Goal: Check status

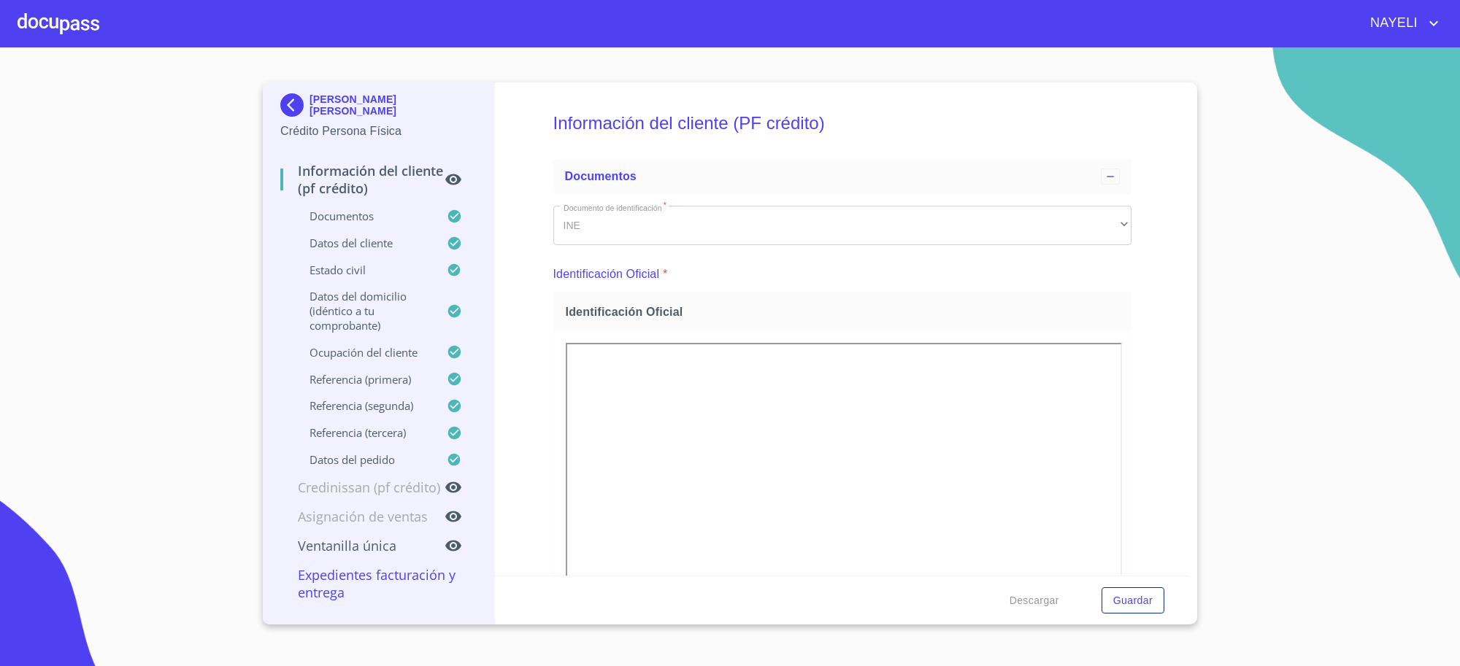
scroll to position [3911, 0]
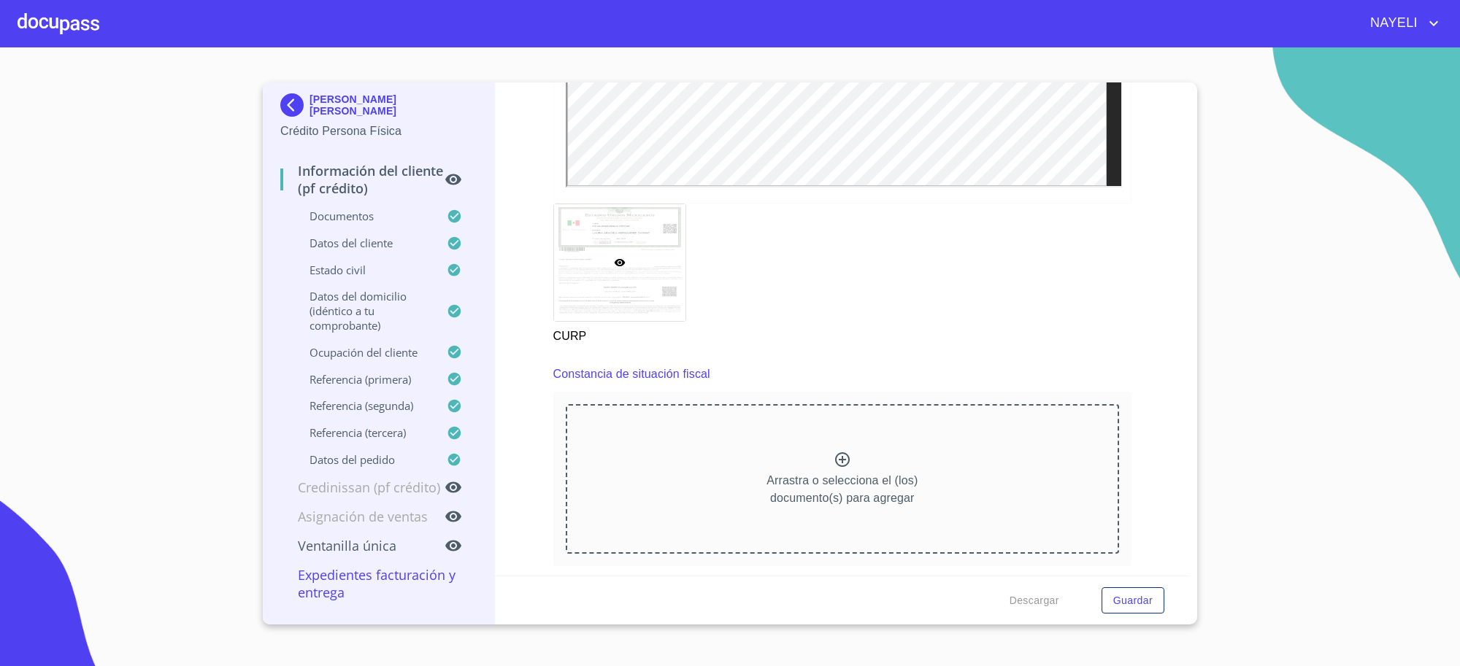
click at [325, 93] on div "[PERSON_NAME] [PERSON_NAME]" at bounding box center [378, 107] width 196 height 29
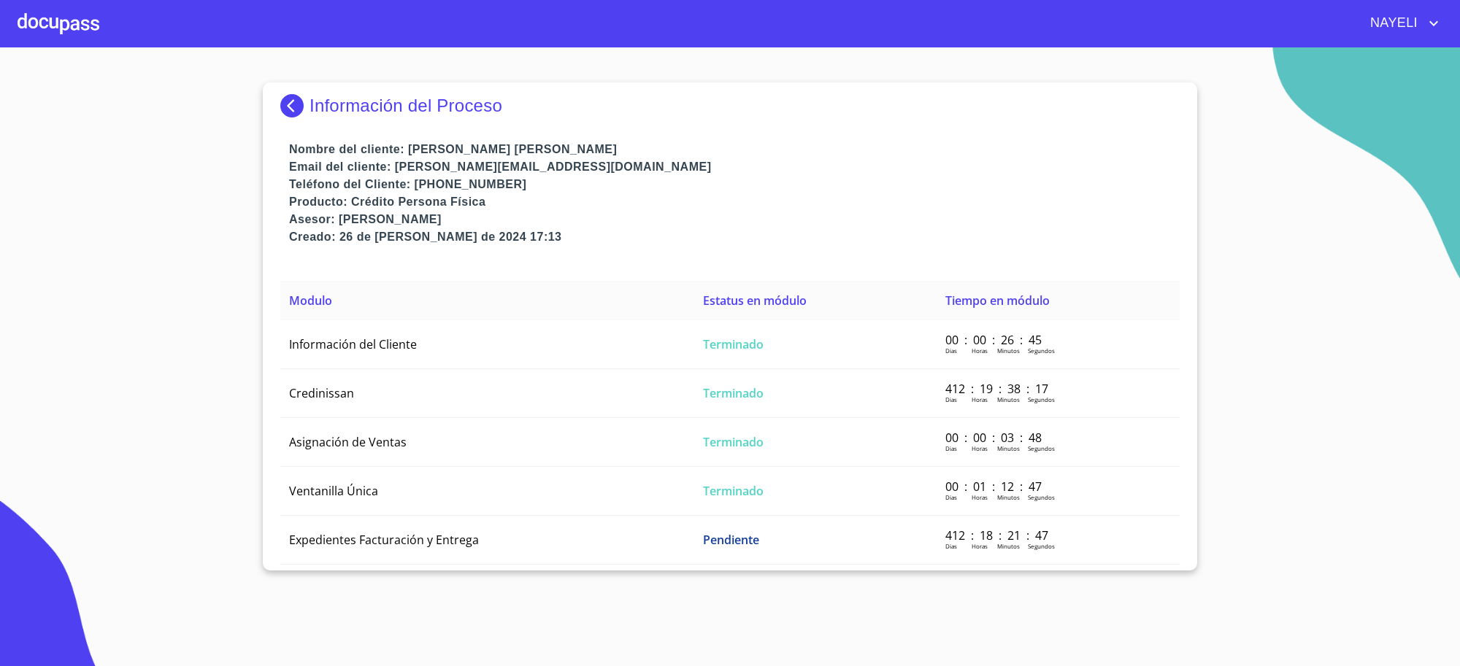
click at [326, 108] on p "Información del Proceso" at bounding box center [406, 106] width 193 height 20
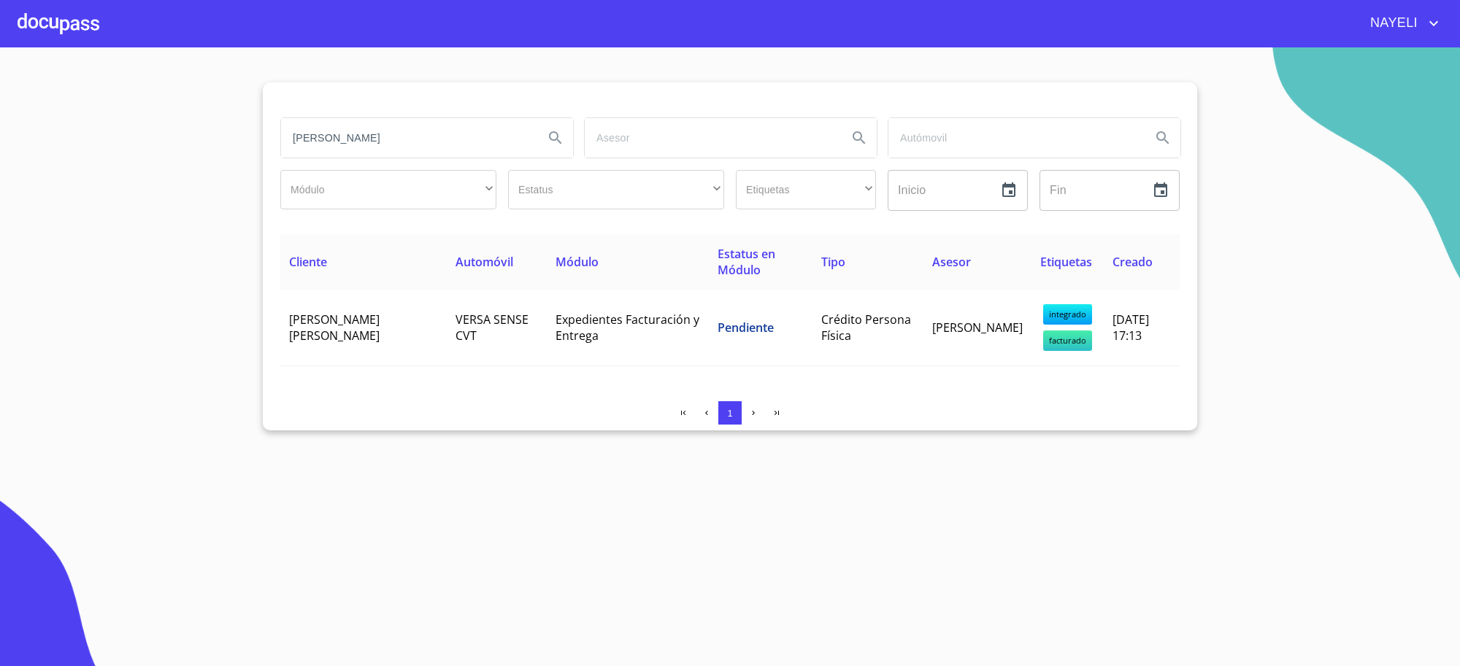
click at [363, 143] on input "[PERSON_NAME]" at bounding box center [406, 137] width 251 height 39
type input "[DEMOGRAPHIC_DATA]"
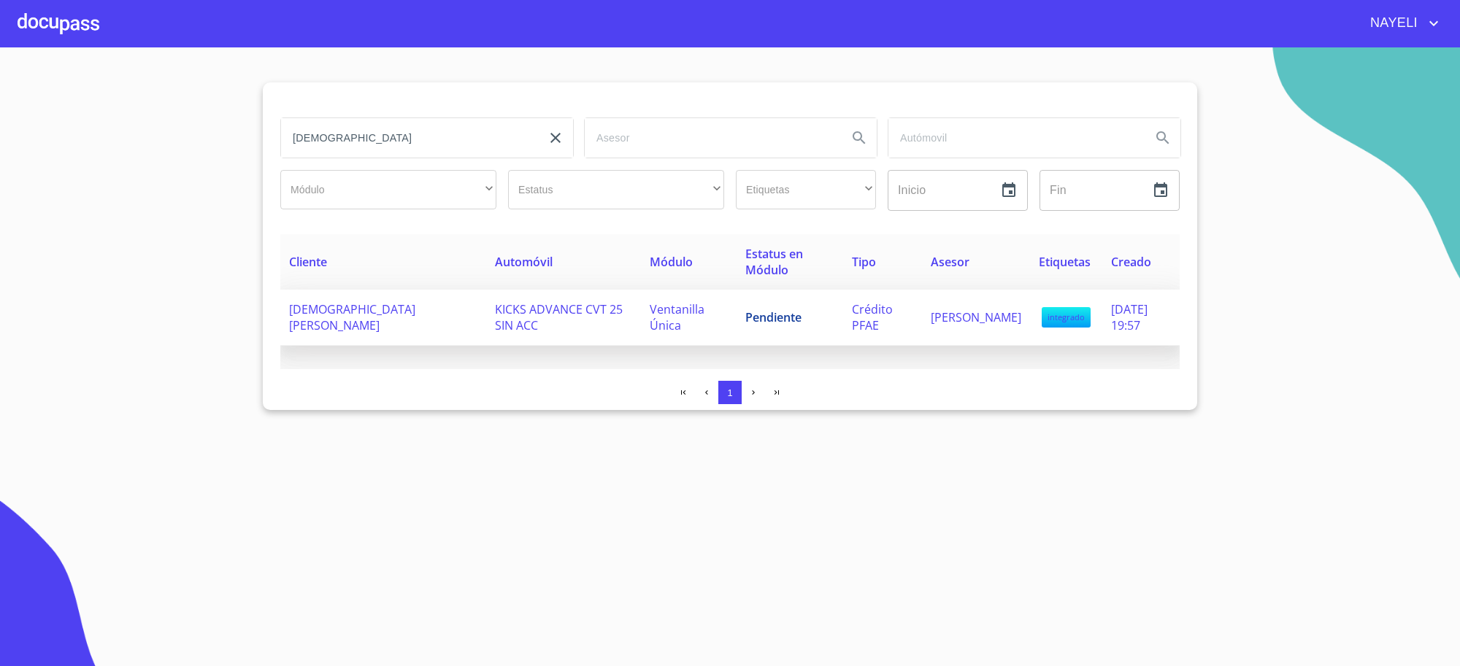
click at [575, 314] on span "KICKS ADVANCE CVT 25 SIN ACC" at bounding box center [559, 317] width 128 height 32
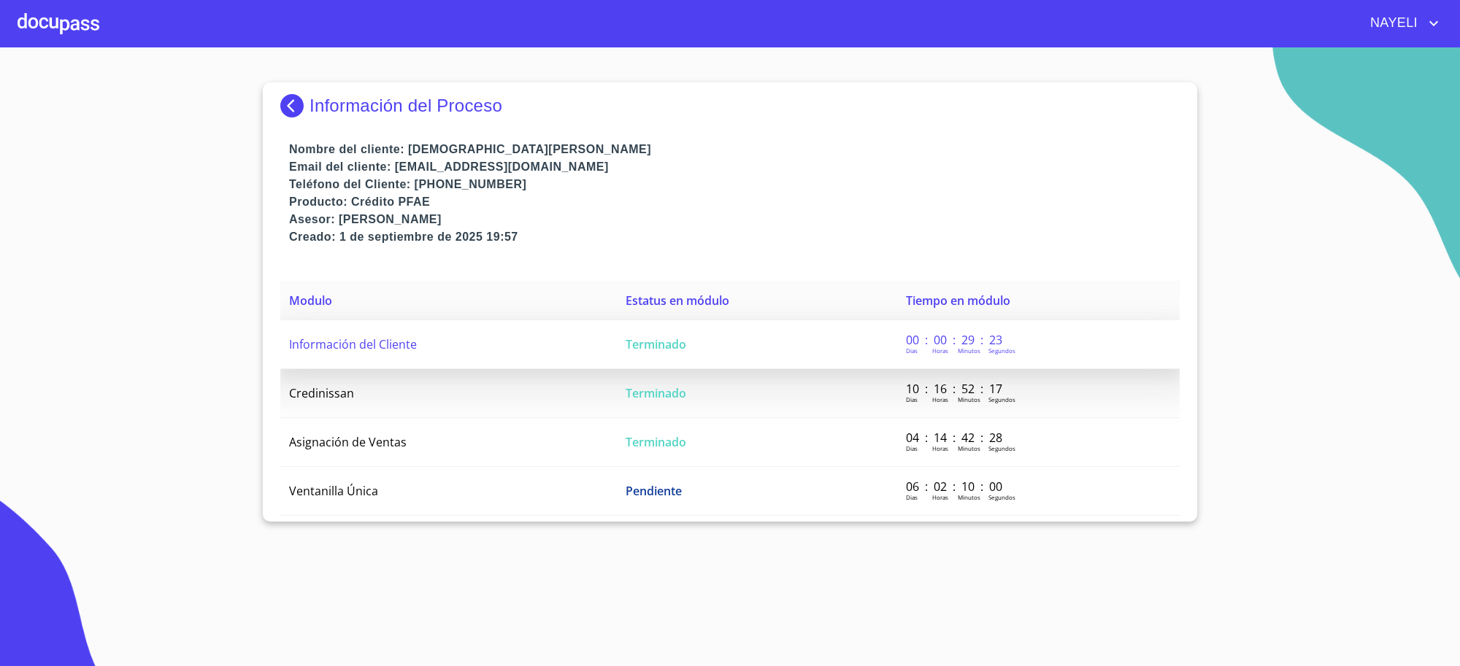
click at [705, 351] on td "Terminado" at bounding box center [757, 344] width 280 height 49
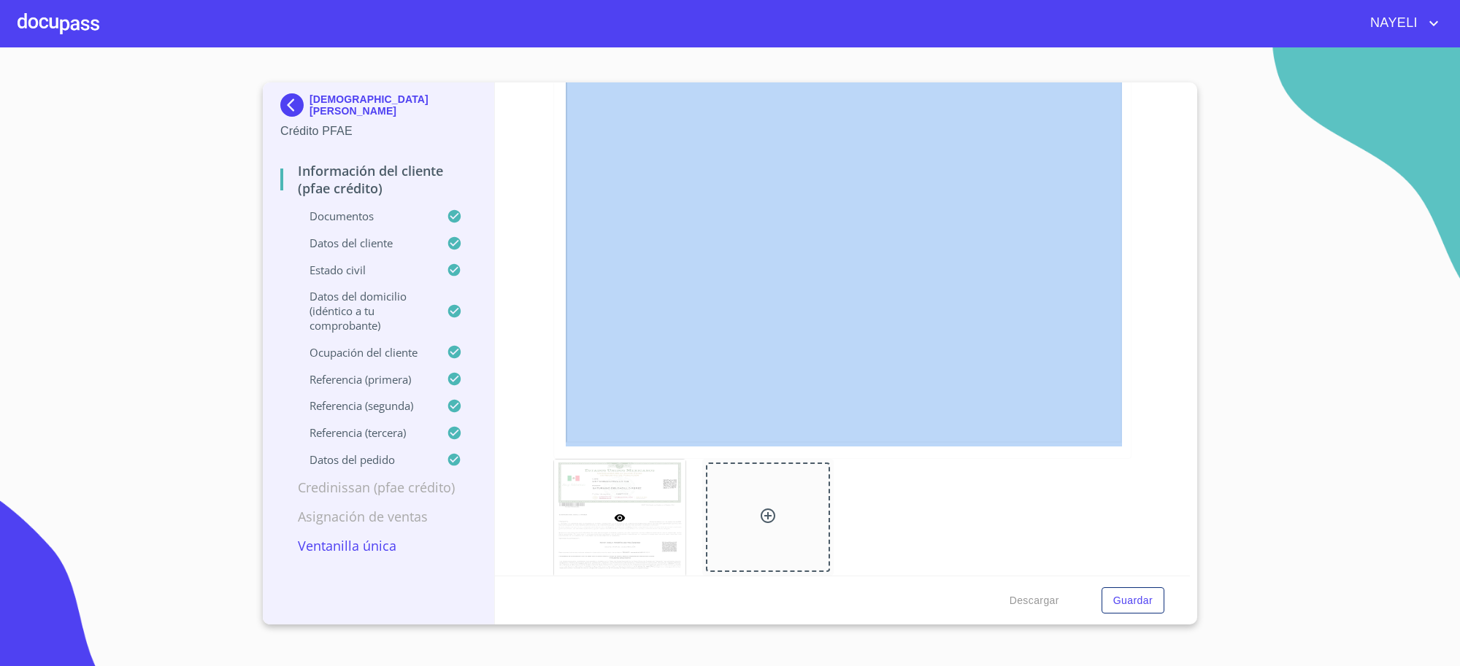
scroll to position [3862, 0]
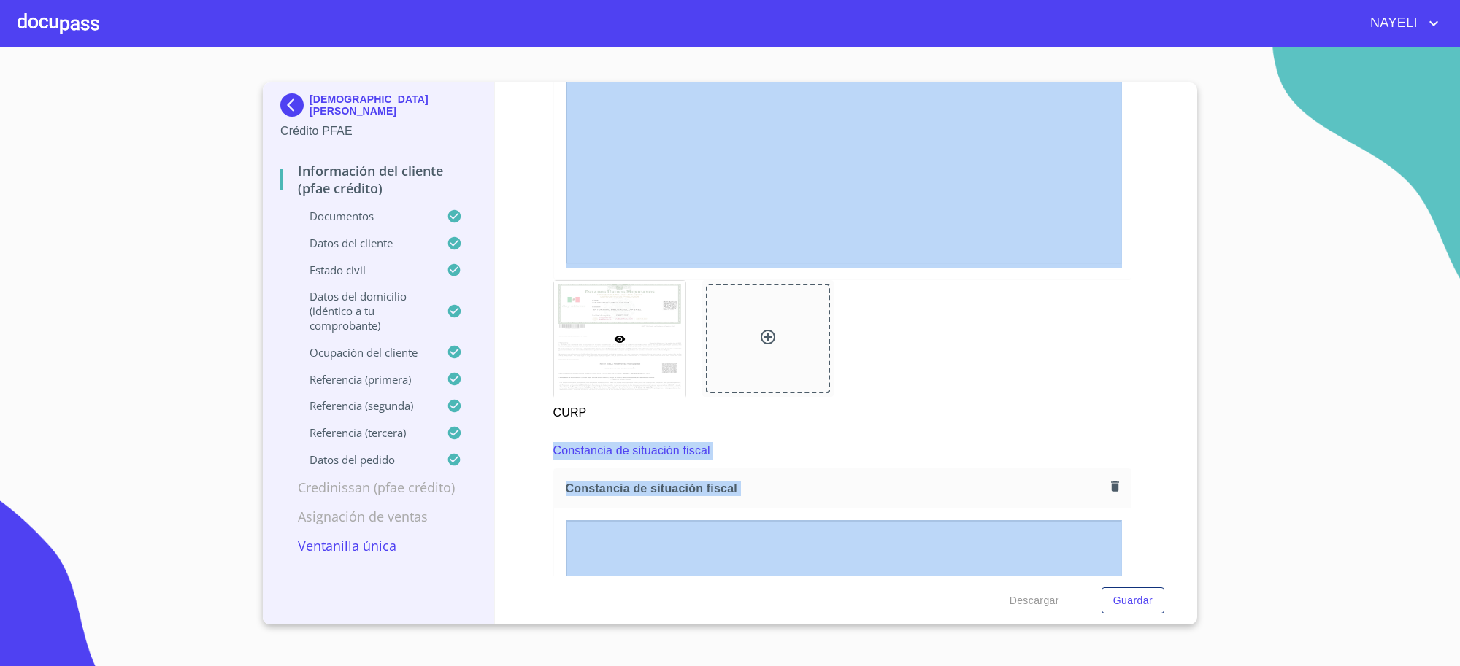
drag, startPoint x: 1034, startPoint y: 567, endPoint x: 1069, endPoint y: 579, distance: 36.9
click at [1069, 579] on form "Información del cliente (PFAE crédito) Documentos Documento de identificación  …" at bounding box center [843, 353] width 696 height 542
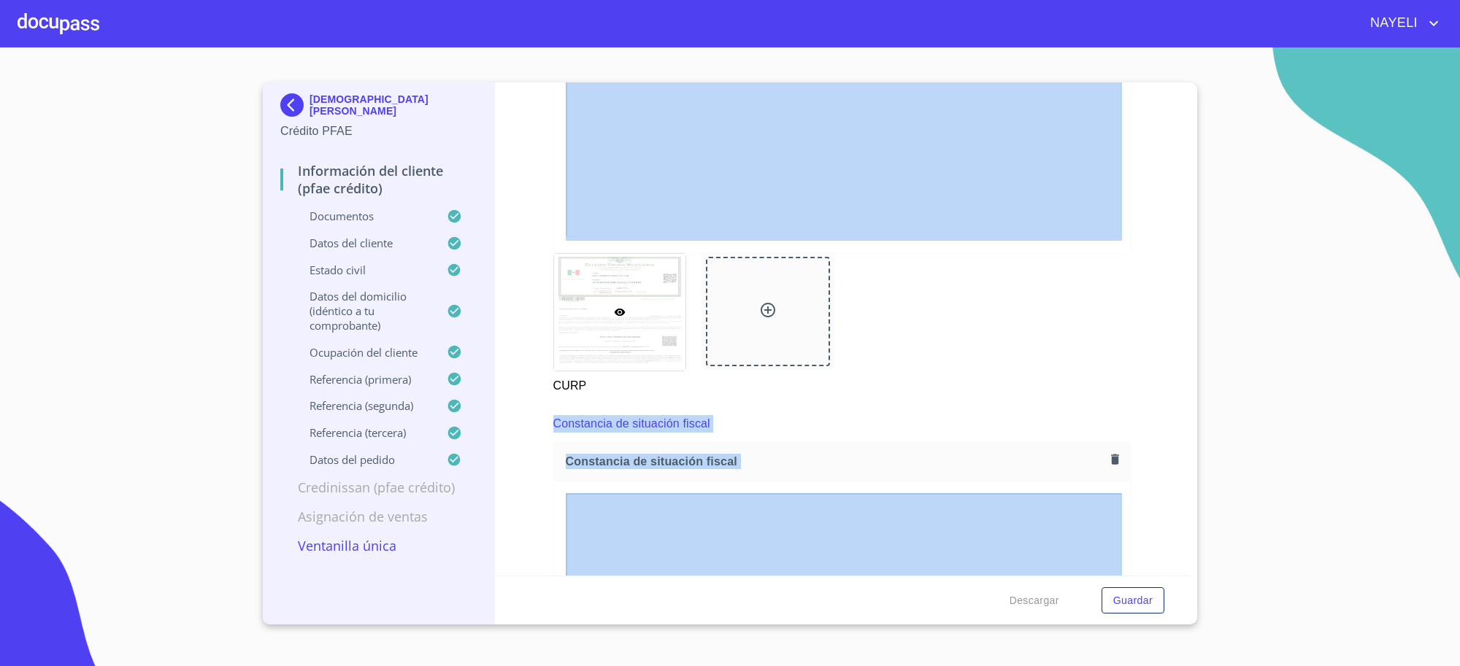
click at [940, 339] on div "CURP" at bounding box center [843, 324] width 596 height 159
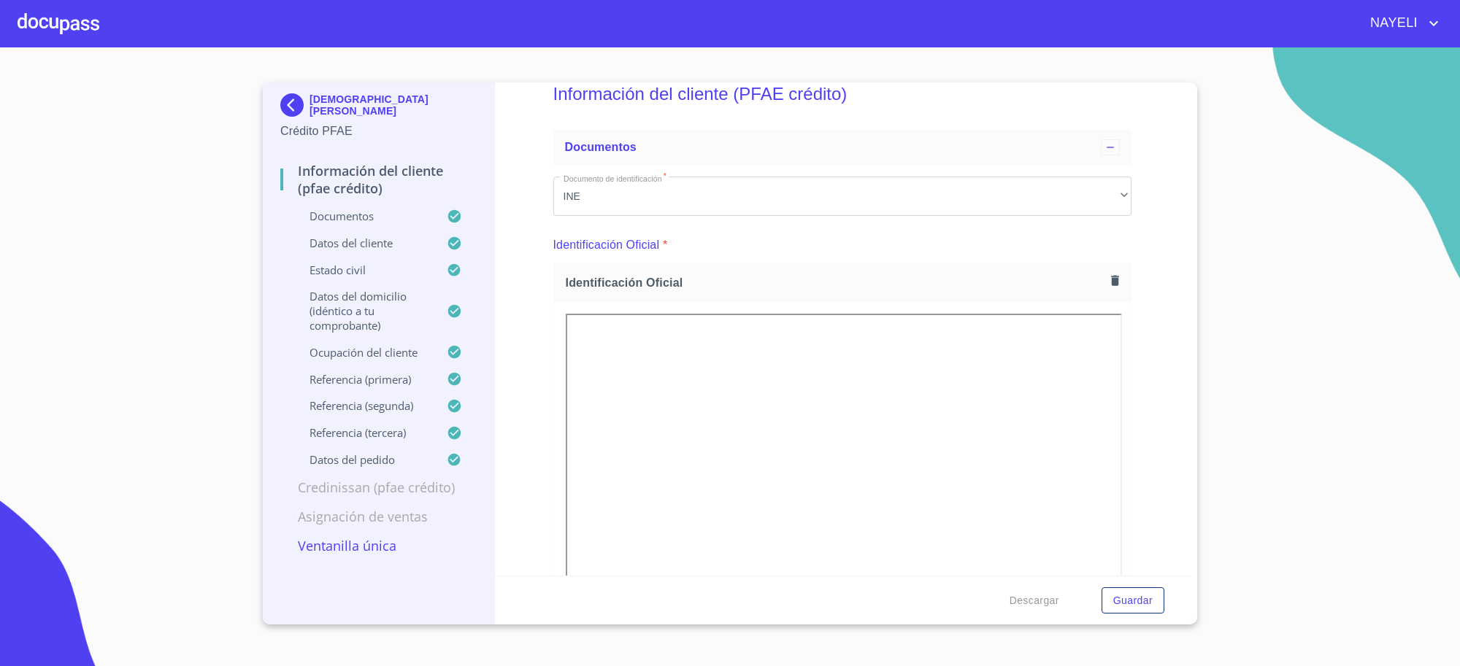
scroll to position [0, 0]
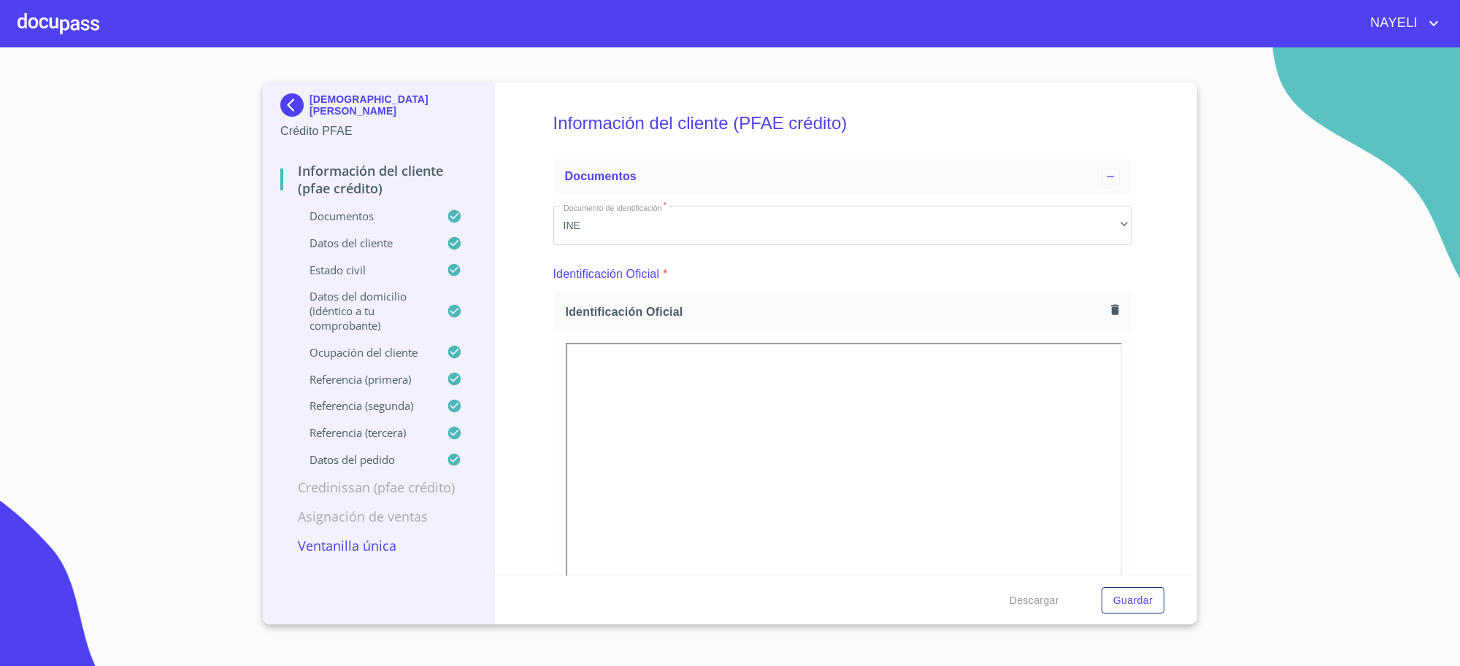
click at [311, 96] on p "[DEMOGRAPHIC_DATA][PERSON_NAME]" at bounding box center [393, 104] width 167 height 23
